Goal: Task Accomplishment & Management: Manage account settings

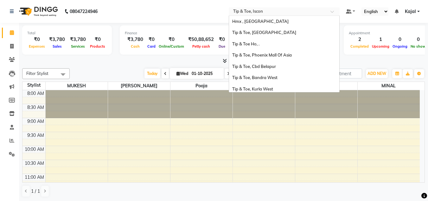
click at [334, 13] on span at bounding box center [335, 13] width 8 height 6
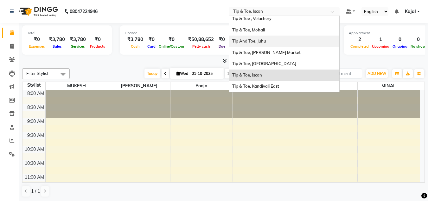
click at [281, 43] on div "Tip And Toe, Juhu" at bounding box center [284, 41] width 110 height 11
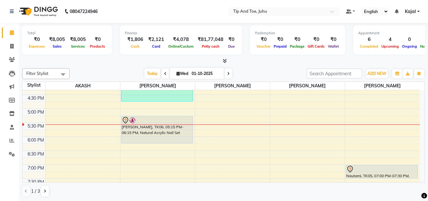
scroll to position [241, 0]
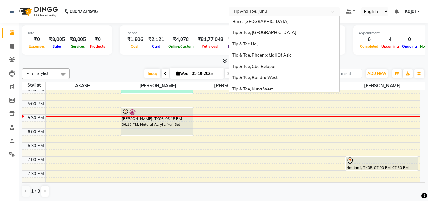
click at [333, 11] on span at bounding box center [335, 13] width 8 height 6
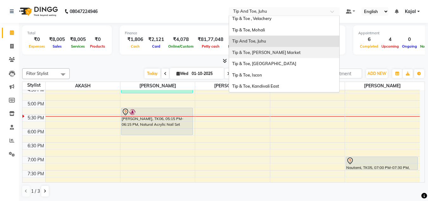
click at [298, 50] on div "Tip & Toe, [PERSON_NAME] Market" at bounding box center [284, 52] width 110 height 11
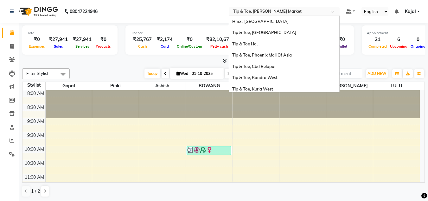
click at [334, 12] on span at bounding box center [335, 13] width 8 height 6
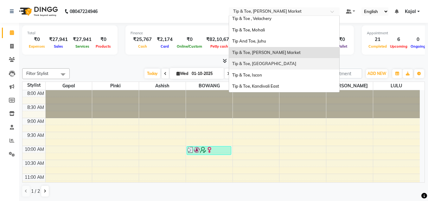
click at [286, 63] on div "Tip & Toe, Shimpoli Road" at bounding box center [284, 63] width 110 height 11
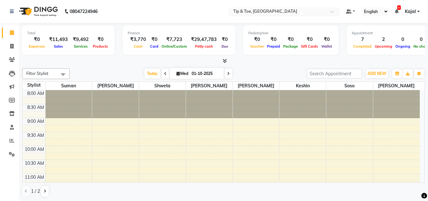
click at [332, 12] on span at bounding box center [335, 13] width 8 height 6
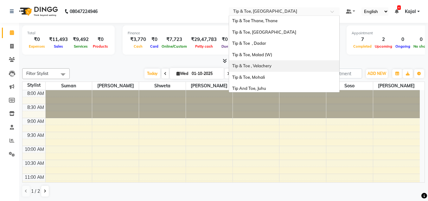
scroll to position [98, 0]
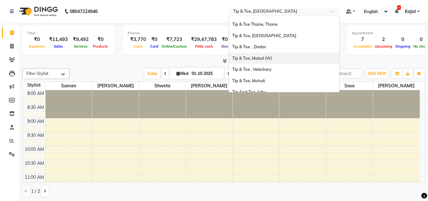
click at [276, 58] on div "Tip & Toe, Malad (W)" at bounding box center [284, 58] width 110 height 11
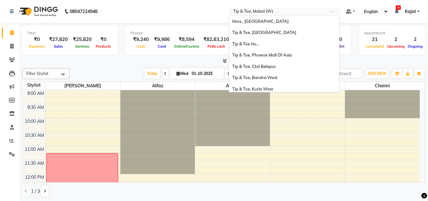
click at [334, 10] on div at bounding box center [284, 12] width 111 height 6
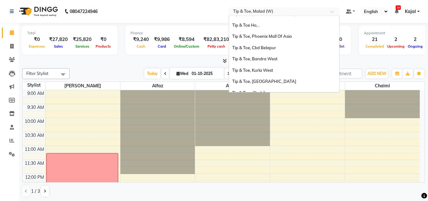
scroll to position [12, 0]
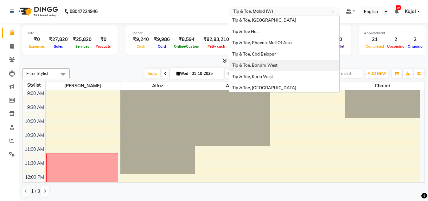
click at [262, 66] on span "Tip & Toe, Bandra West" at bounding box center [254, 64] width 45 height 5
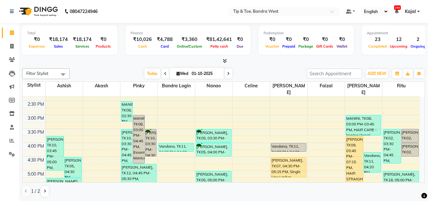
scroll to position [165, 0]
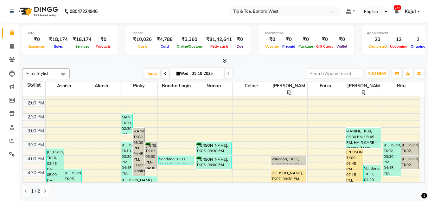
click at [46, 191] on icon at bounding box center [45, 191] width 3 height 4
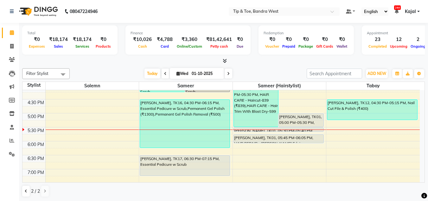
scroll to position [241, 0]
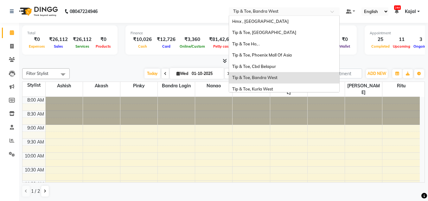
click at [333, 11] on span at bounding box center [335, 13] width 8 height 6
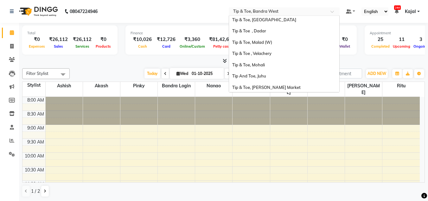
scroll to position [127, 0]
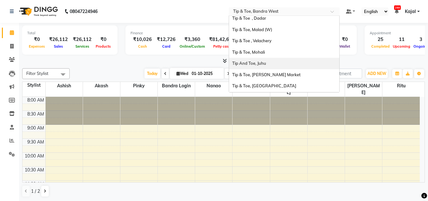
click at [239, 65] on span "Tip And Toe, Juhu" at bounding box center [249, 63] width 34 height 5
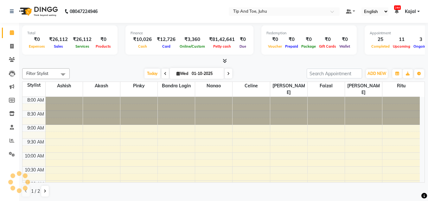
click at [239, 65] on div "Total ₹0 Expenses ₹26,112 Sales ₹26,112 Services ₹0 Products Finance ₹10,026 Ca…" at bounding box center [223, 112] width 409 height 178
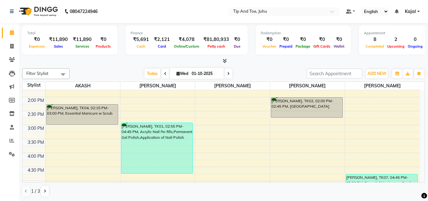
scroll to position [241, 0]
